Goal: Navigation & Orientation: Find specific page/section

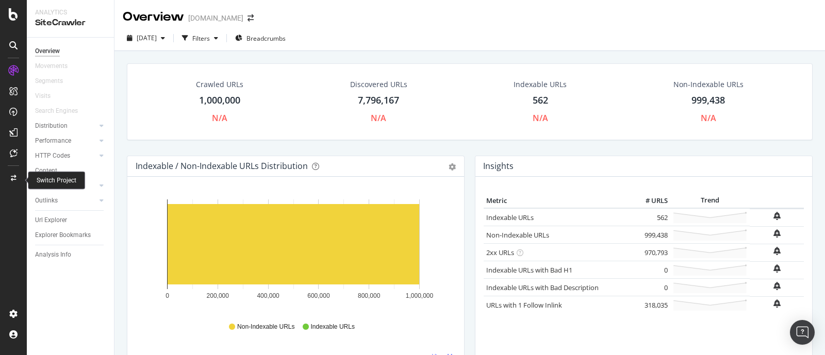
click at [14, 179] on icon at bounding box center [14, 178] width 6 height 6
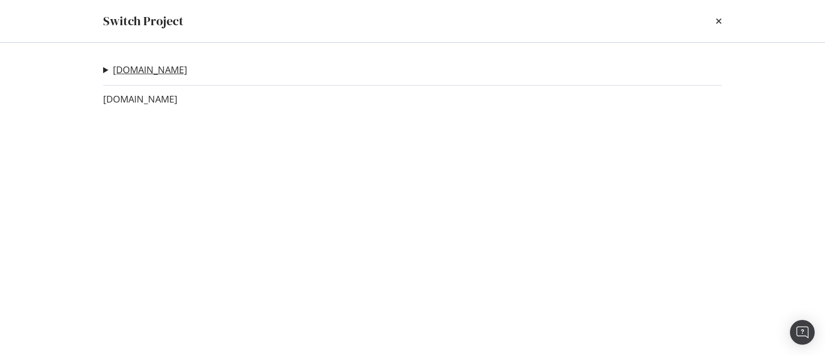
click at [163, 73] on link "[DOMAIN_NAME]" at bounding box center [150, 69] width 74 height 11
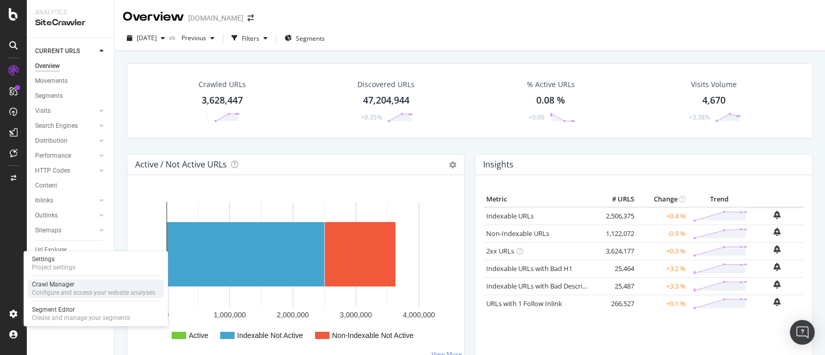
click at [59, 287] on div "Crawl Manager" at bounding box center [93, 284] width 123 height 8
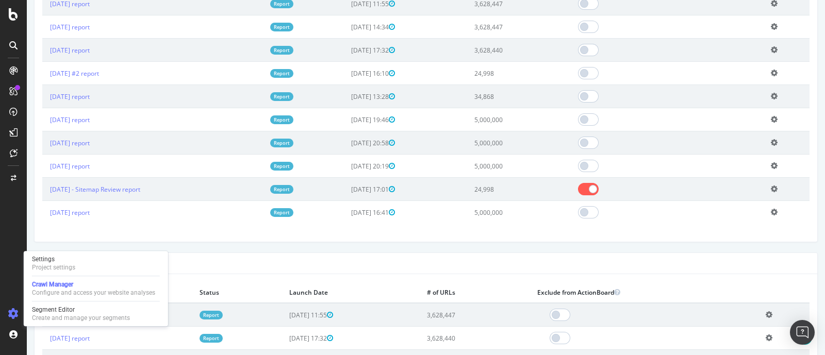
scroll to position [193, 0]
